Goal: Transaction & Acquisition: Purchase product/service

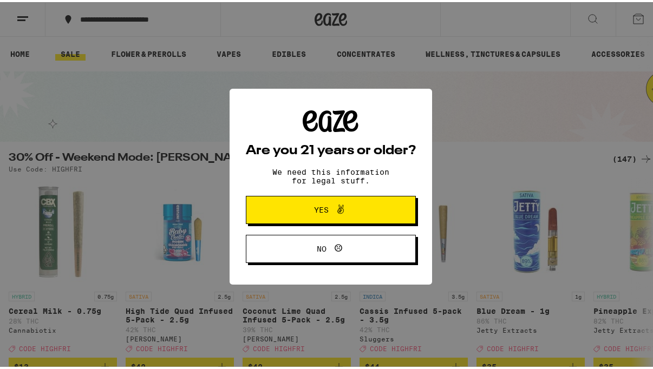
click at [281, 215] on button "Yes" at bounding box center [331, 208] width 170 height 28
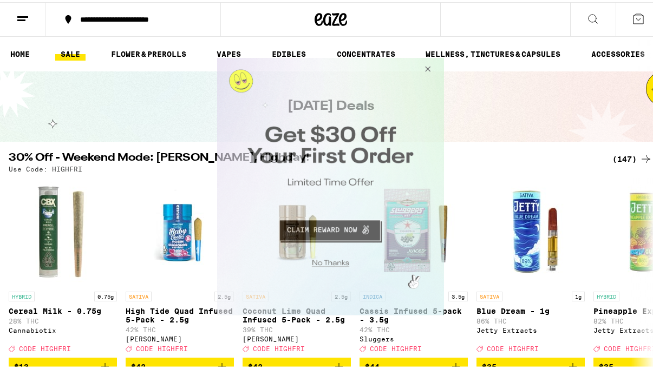
click at [430, 70] on button "Close Modal" at bounding box center [425, 71] width 29 height 26
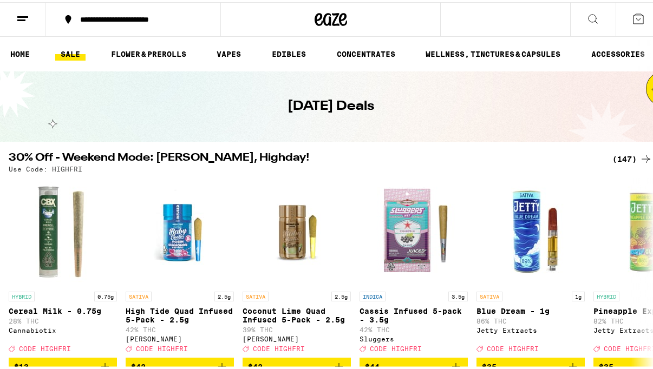
click at [24, 15] on icon at bounding box center [22, 16] width 13 height 13
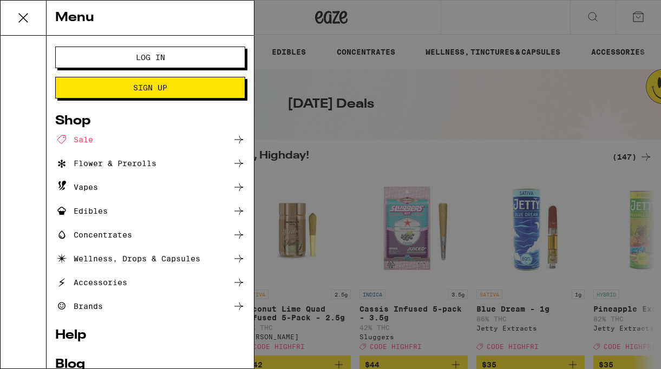
click at [89, 64] on button "Log In" at bounding box center [150, 58] width 190 height 22
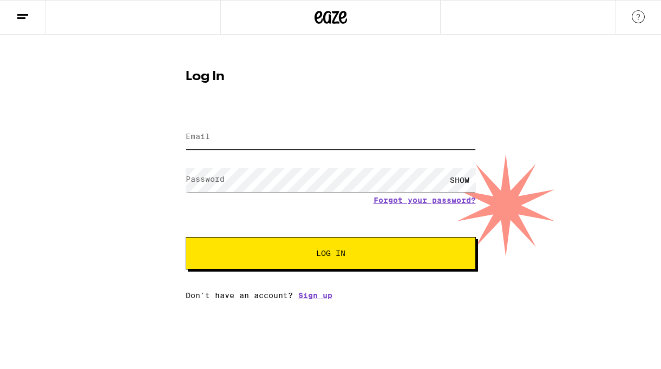
type input "[EMAIL_ADDRESS][DOMAIN_NAME]"
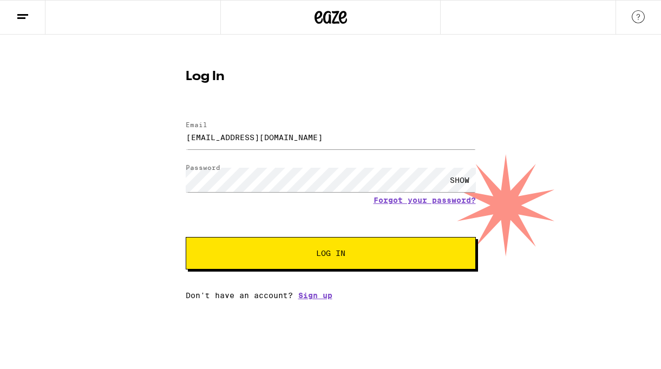
click at [461, 180] on div "SHOW" at bounding box center [459, 180] width 32 height 24
click at [321, 264] on button "Log In" at bounding box center [331, 253] width 290 height 32
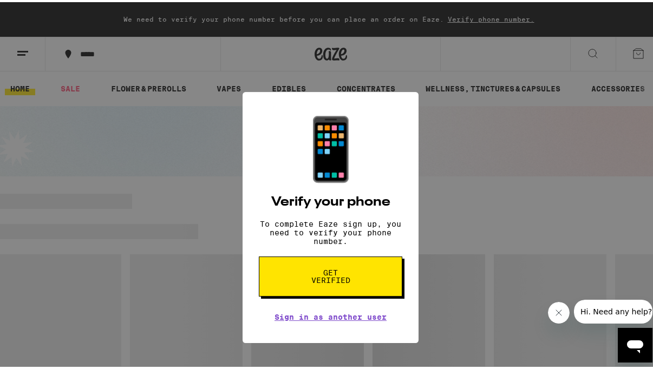
click at [325, 258] on button "Get verified" at bounding box center [330, 244] width 143 height 40
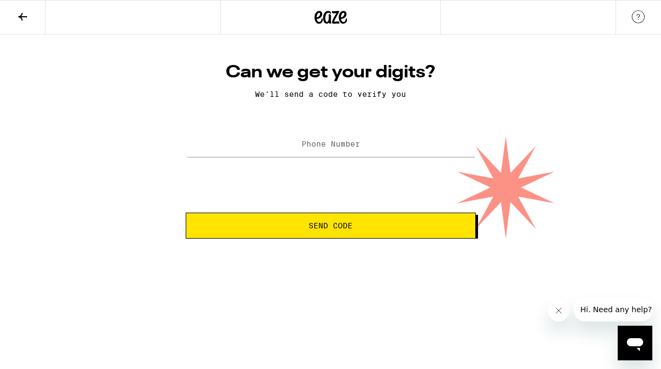
click at [346, 146] on label "Phone Number" at bounding box center [330, 144] width 58 height 9
type input "[PHONE_NUMBER]"
click at [298, 234] on button "Send Code" at bounding box center [331, 226] width 290 height 26
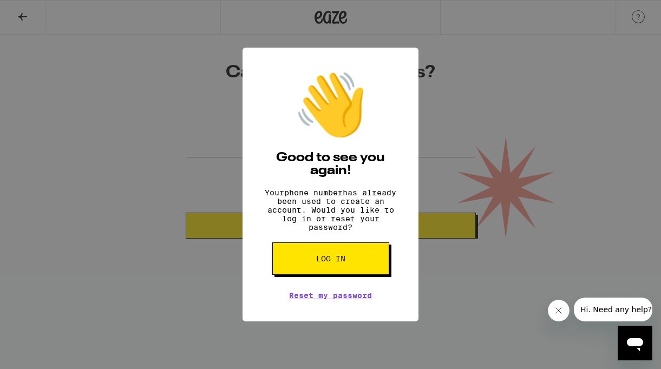
click at [313, 263] on button "Log in" at bounding box center [330, 258] width 117 height 32
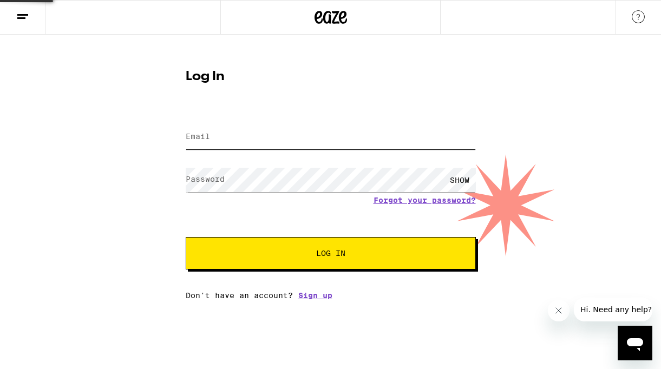
type input "[EMAIL_ADDRESS][DOMAIN_NAME]"
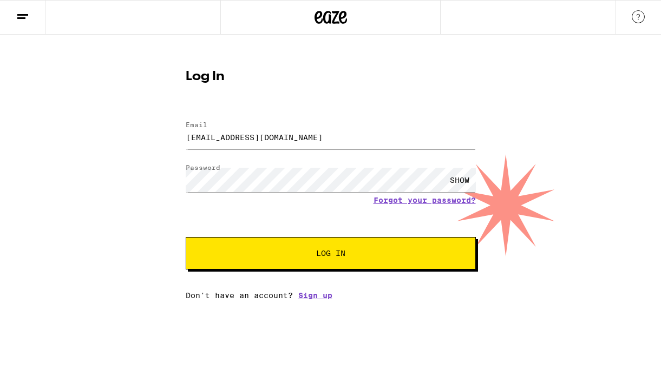
click at [314, 264] on button "Log In" at bounding box center [331, 253] width 290 height 32
